Goal: Task Accomplishment & Management: Manage account settings

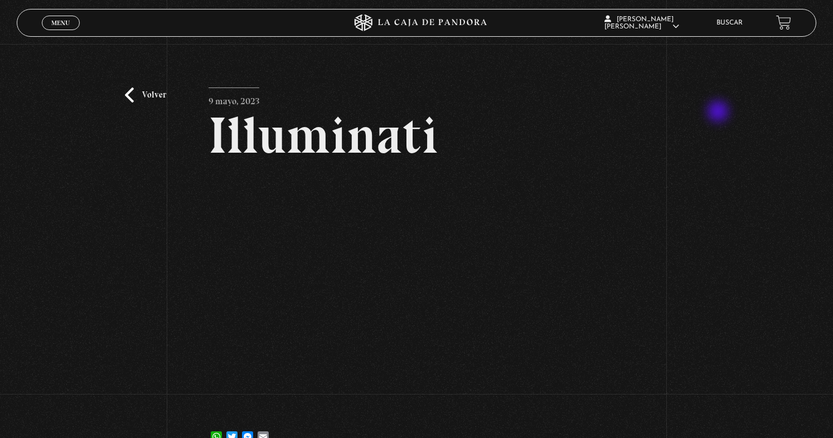
scroll to position [112, 0]
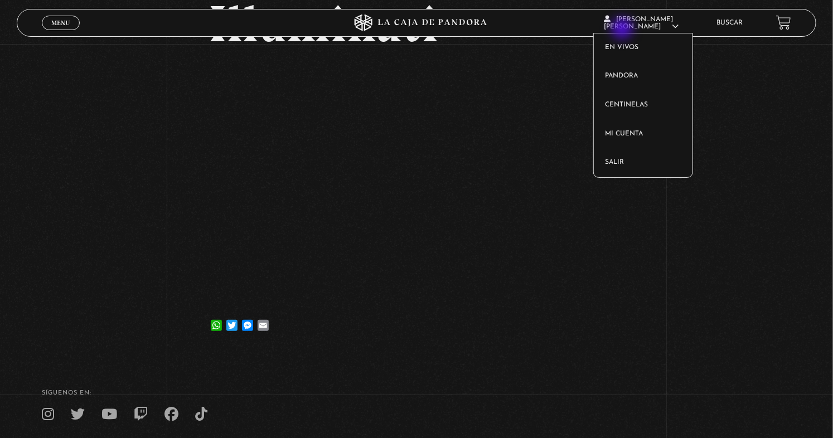
click at [624, 30] on span "[PERSON_NAME]" at bounding box center [642, 23] width 75 height 14
click at [623, 159] on link "Salir" at bounding box center [643, 162] width 99 height 29
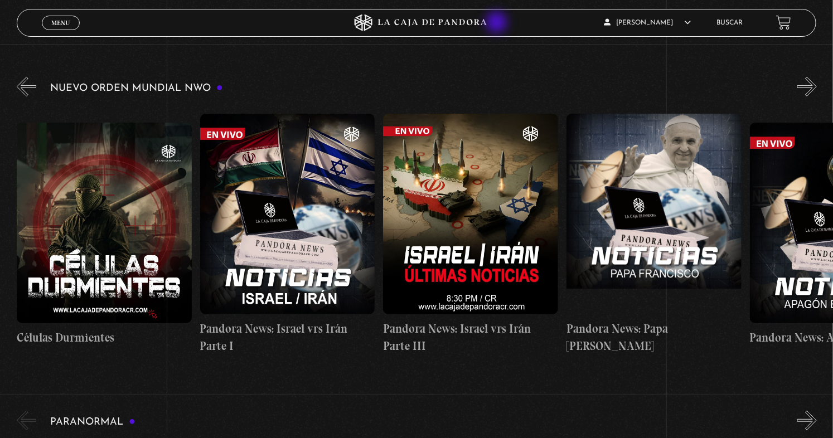
scroll to position [0, 9718]
